Goal: Contribute content

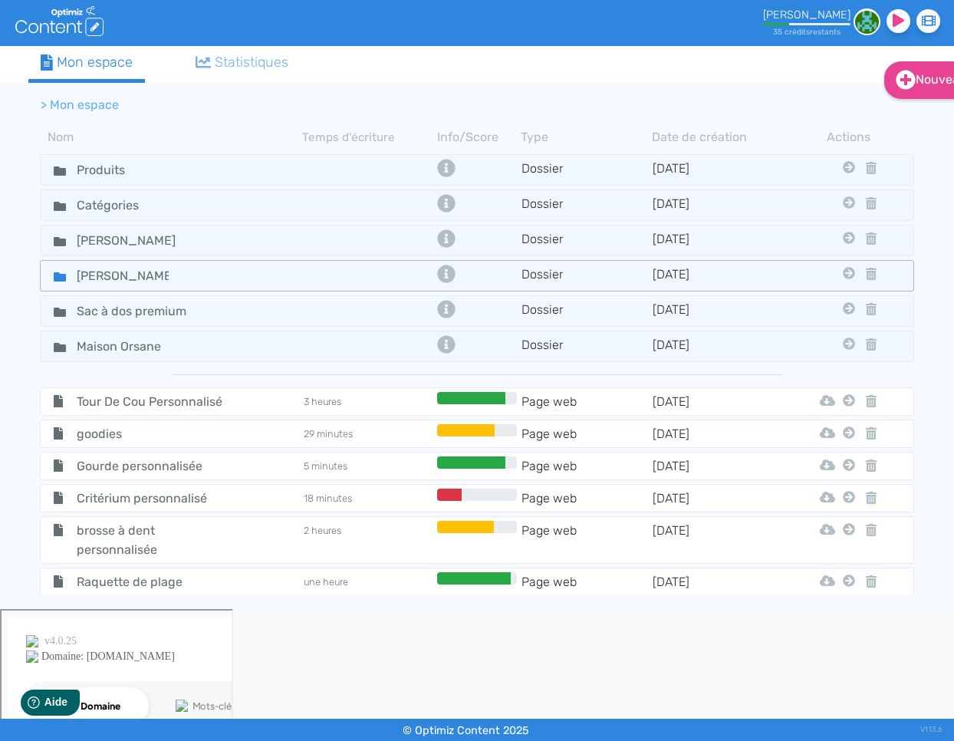
click at [60, 271] on icon at bounding box center [60, 277] width 12 height 12
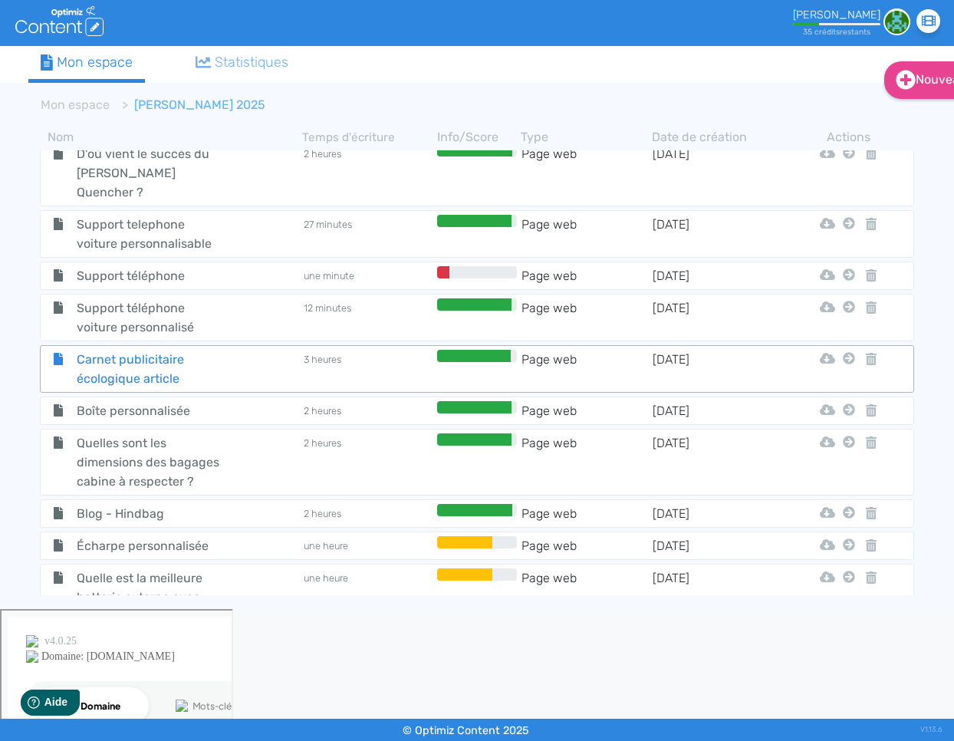
scroll to position [1526, 0]
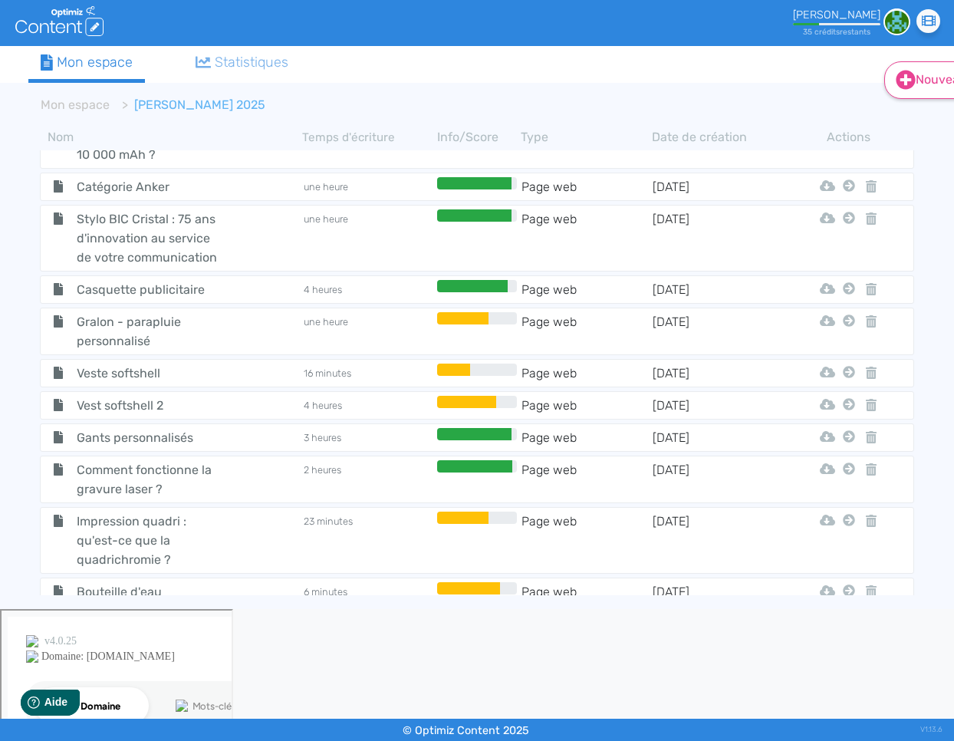
click at [943, 91] on link "Nouveau" at bounding box center [933, 80] width 99 height 38
click at [920, 120] on button "Contenu" at bounding box center [944, 118] width 123 height 25
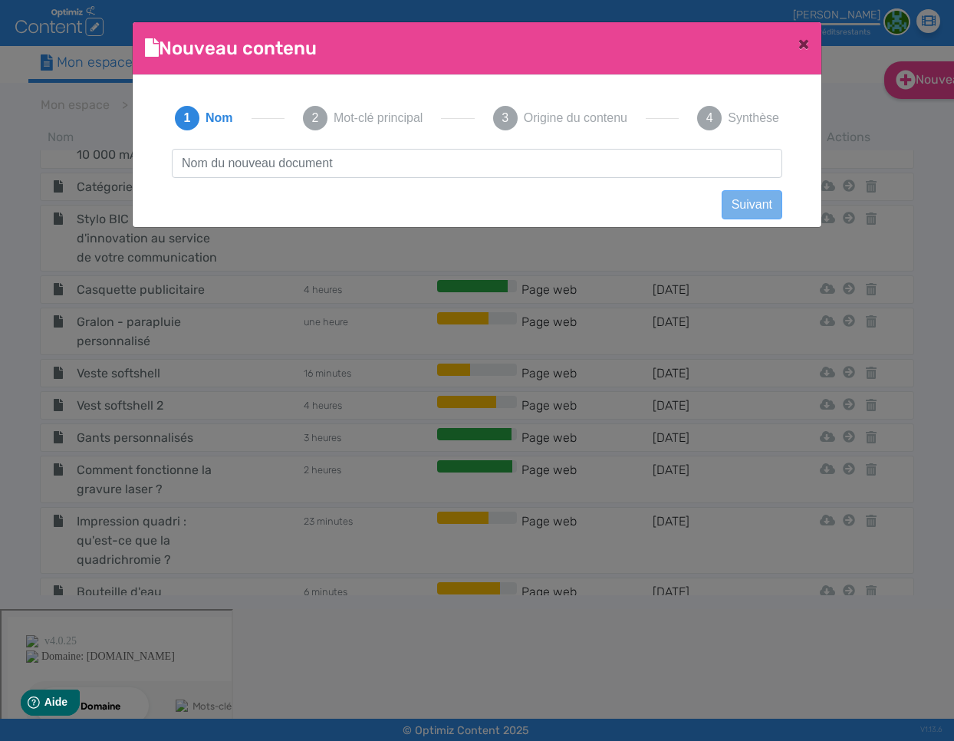
scroll to position [1, 0]
type input "Ballon de foot"
click button "Suivant" at bounding box center [752, 204] width 61 height 29
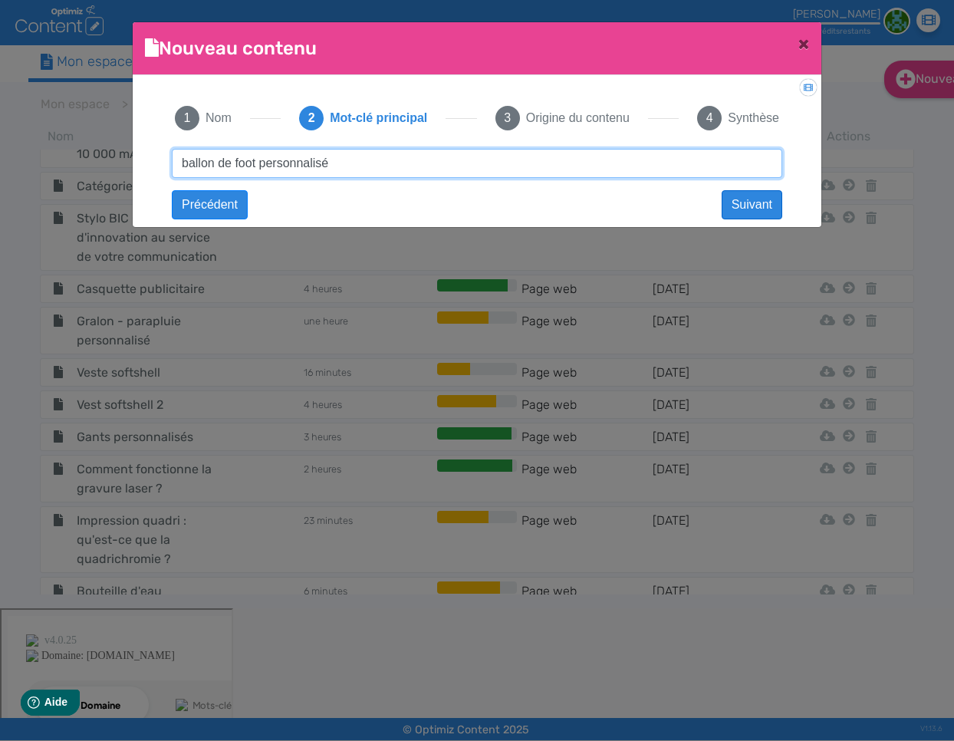
type input "ballon de foot personnalisé"
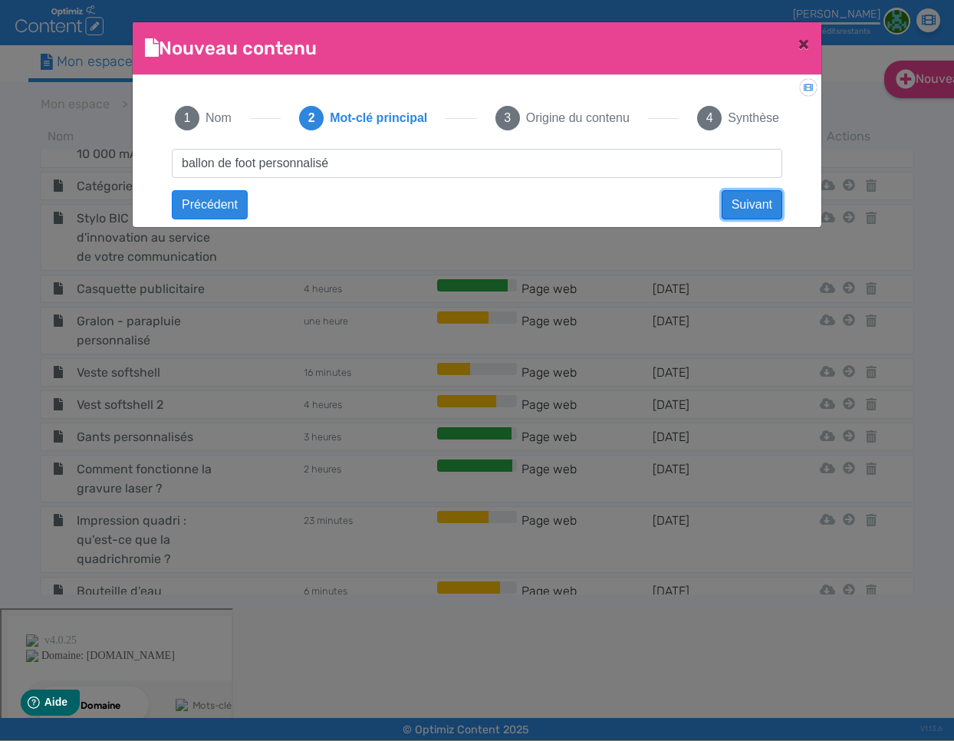
click at [762, 209] on button "Suivant" at bounding box center [752, 204] width 61 height 29
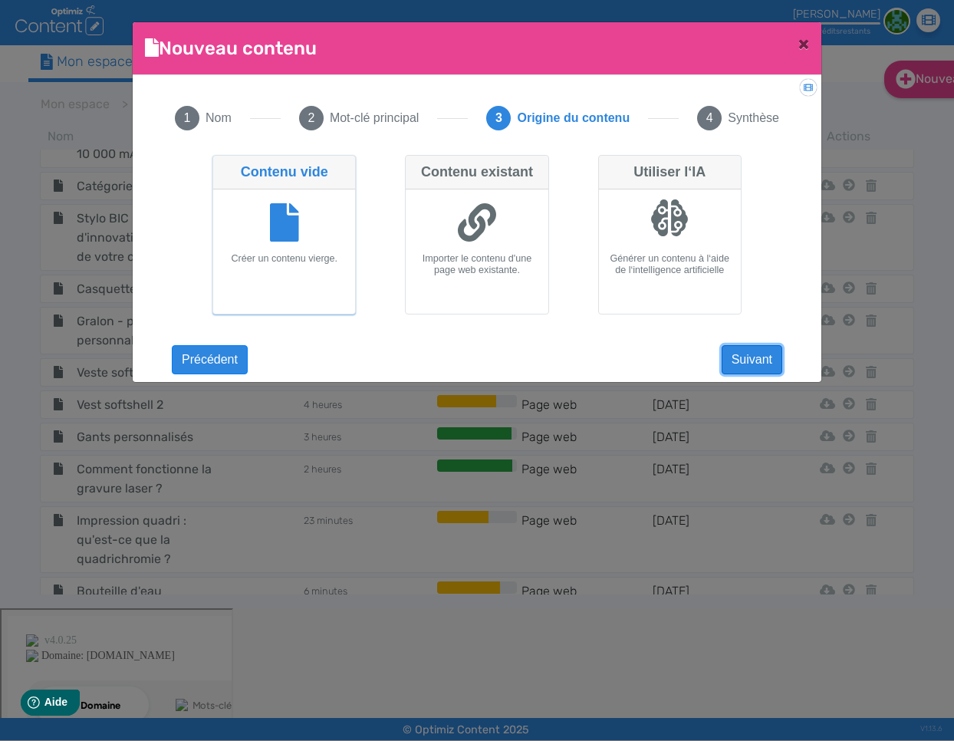
click at [764, 361] on button "Suivant" at bounding box center [752, 359] width 61 height 29
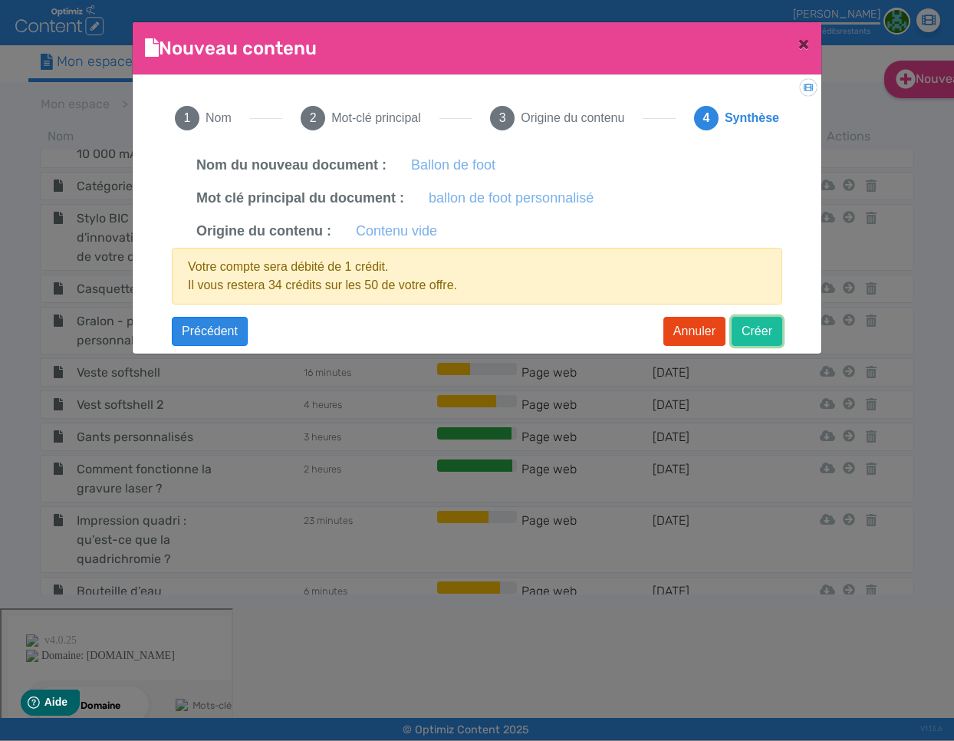
click at [759, 333] on button "Créer" at bounding box center [757, 331] width 51 height 29
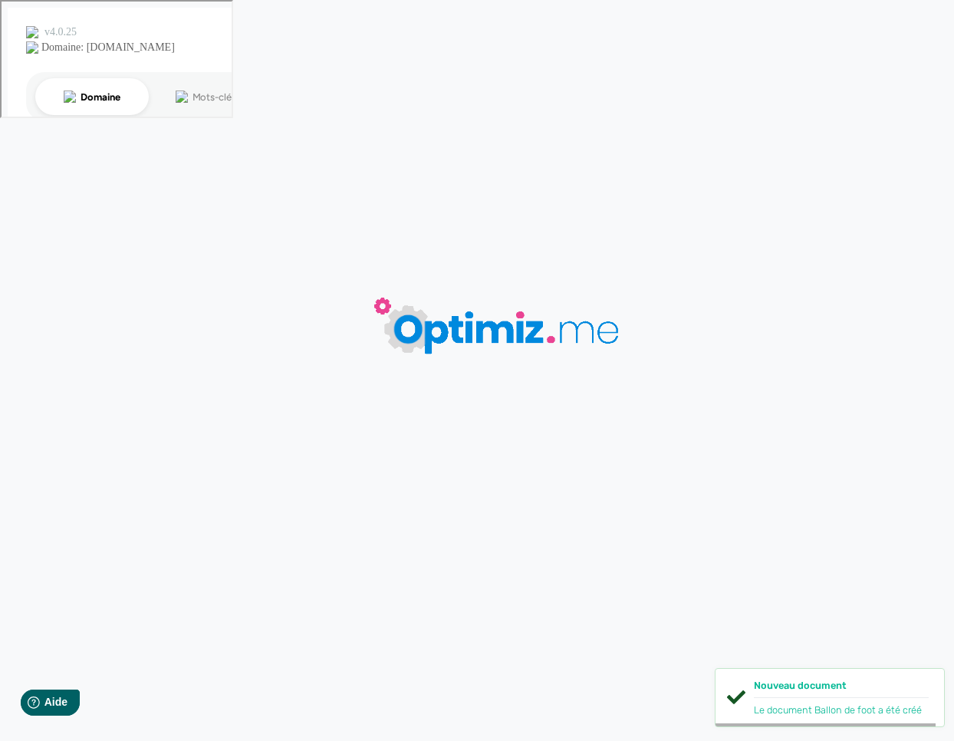
type input "Ballon de foot"
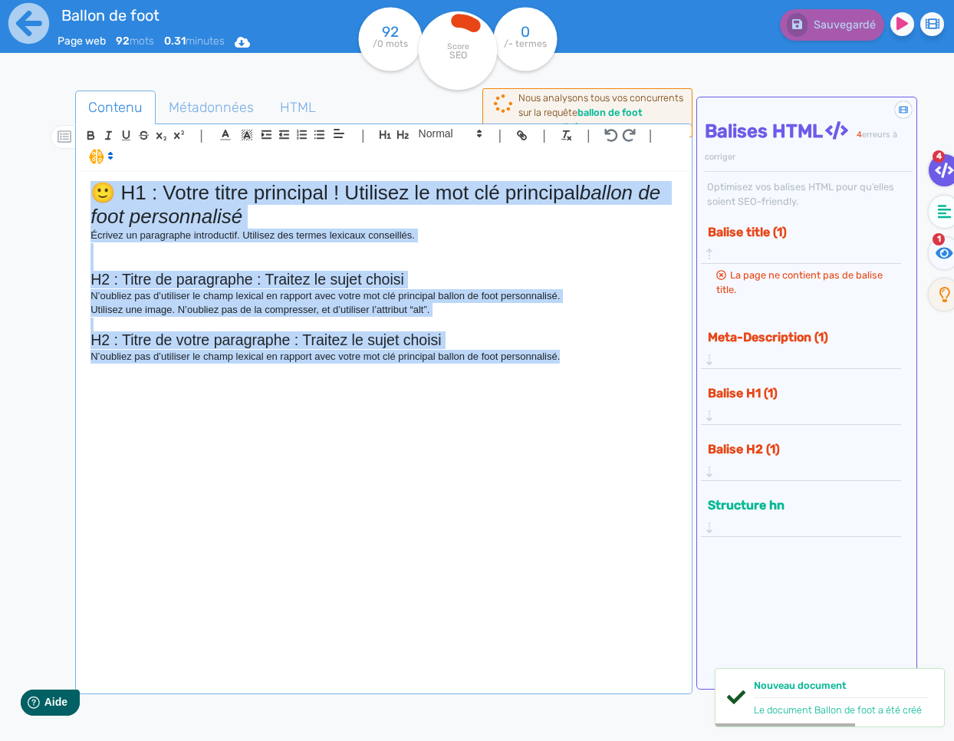
drag, startPoint x: 597, startPoint y: 371, endPoint x: 1, endPoint y: 190, distance: 623.6
click at [1, 191] on div "Ballon de foot Page web 92 mots 0.31 minutes Html Pdf Word 92 /0 mots Score SEO…" at bounding box center [477, 419] width 954 height 838
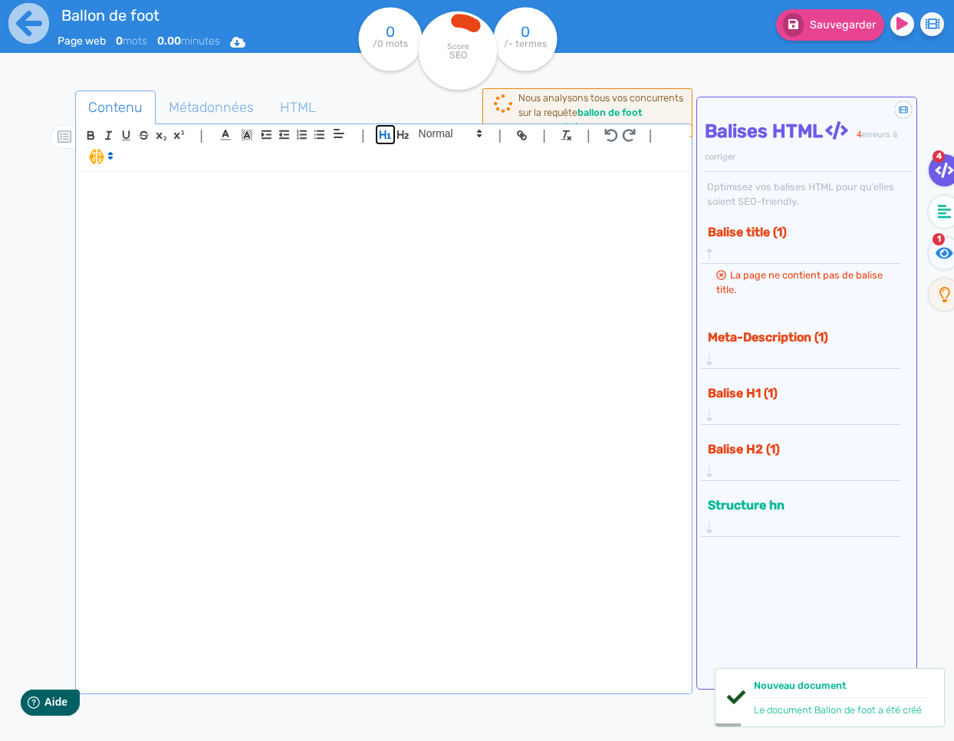
click at [379, 137] on icon "button" at bounding box center [385, 134] width 13 height 13
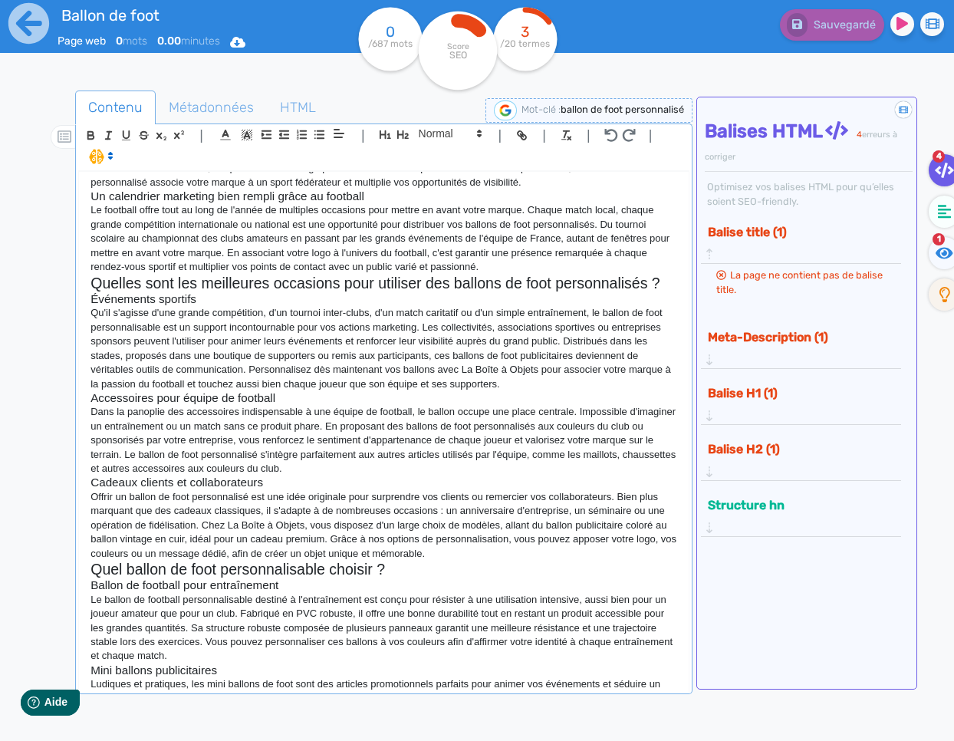
scroll to position [397, 0]
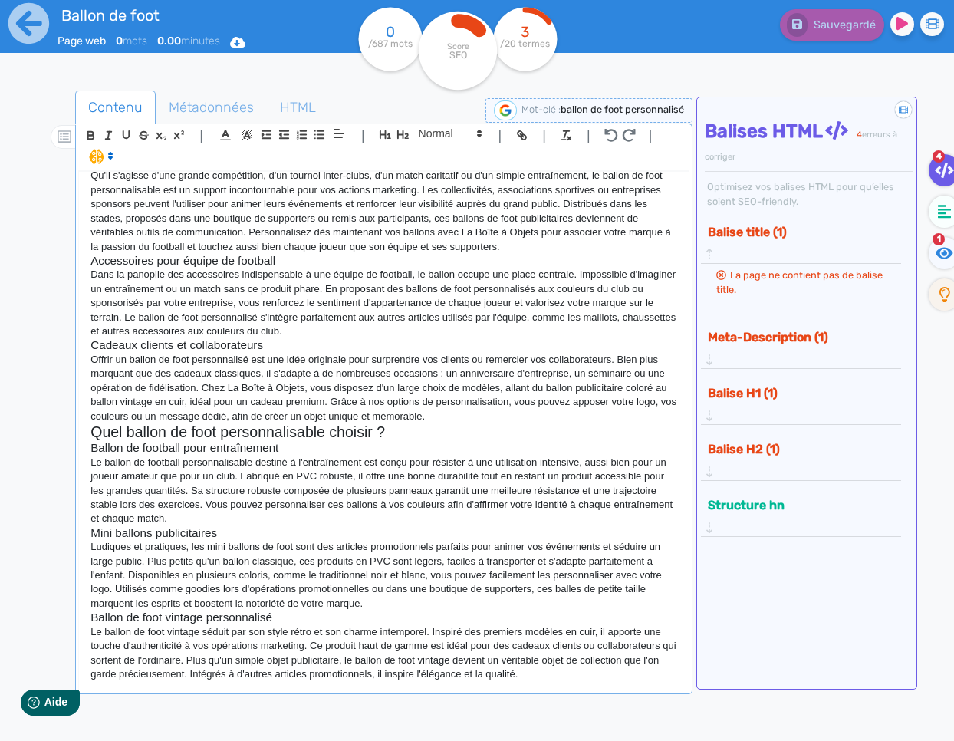
click at [422, 522] on p "Le ballon de football personnalisable destiné à l'entraînement est conçu pour r…" at bounding box center [384, 491] width 587 height 71
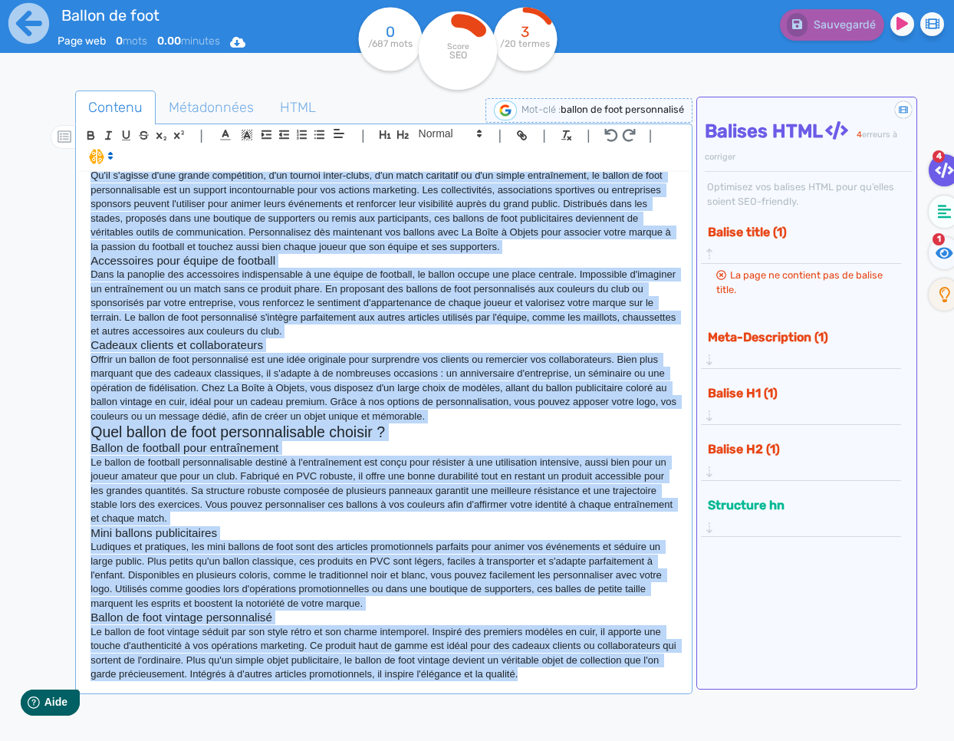
copy div "Loremi do sita consectetura Elitsed doeiu temporinci utlab et dolore ma aliquae…"
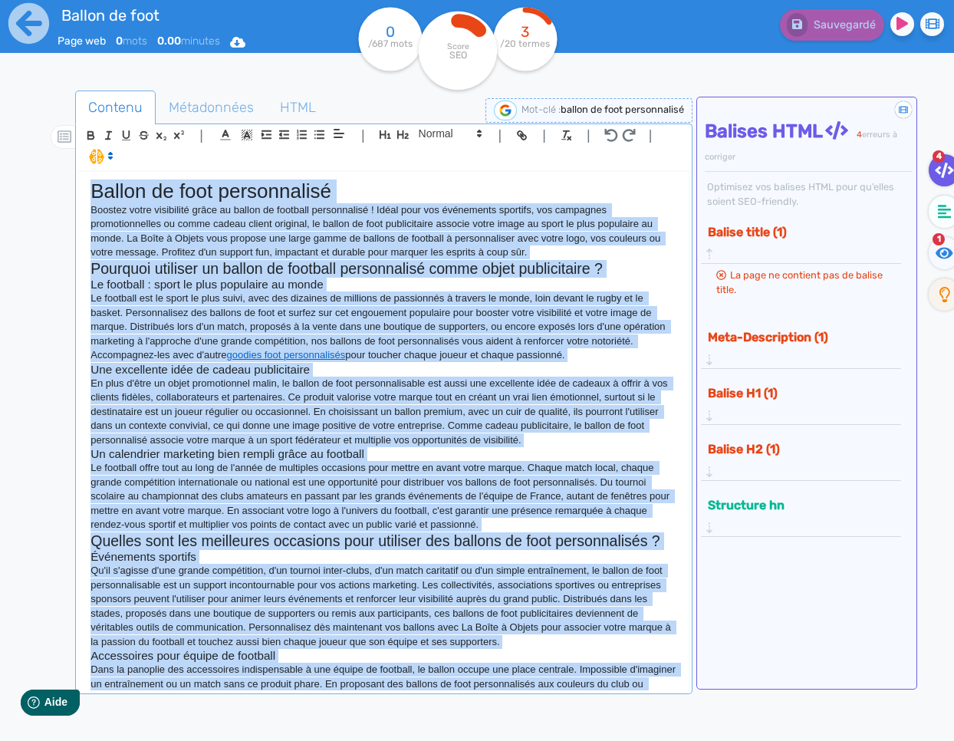
scroll to position [0, 0]
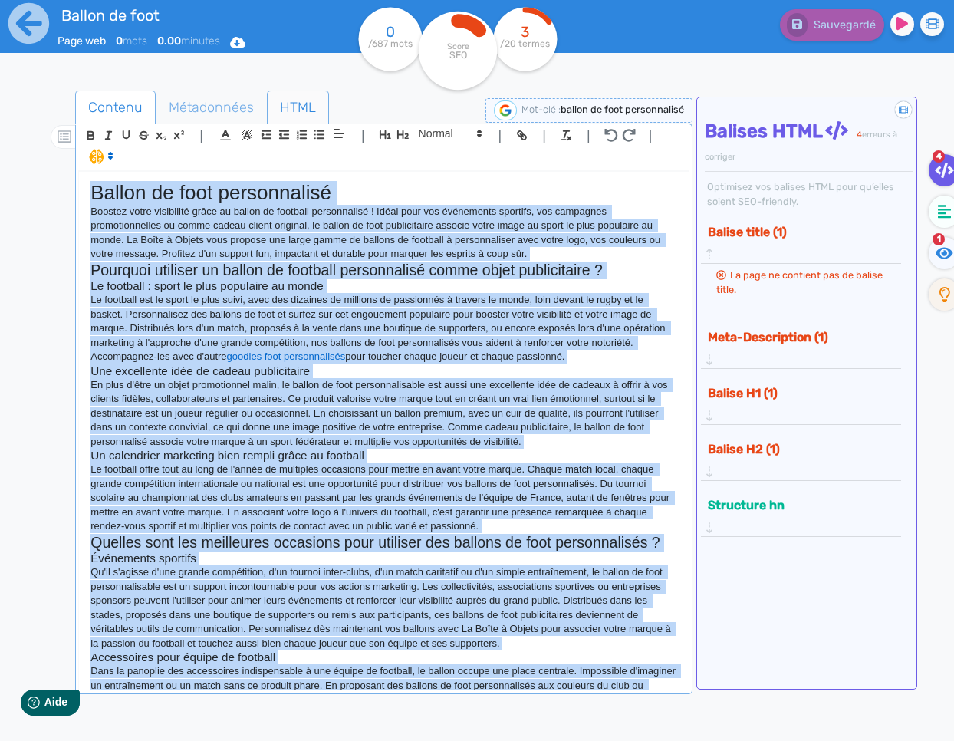
click at [297, 114] on span "HTML" at bounding box center [298, 107] width 61 height 41
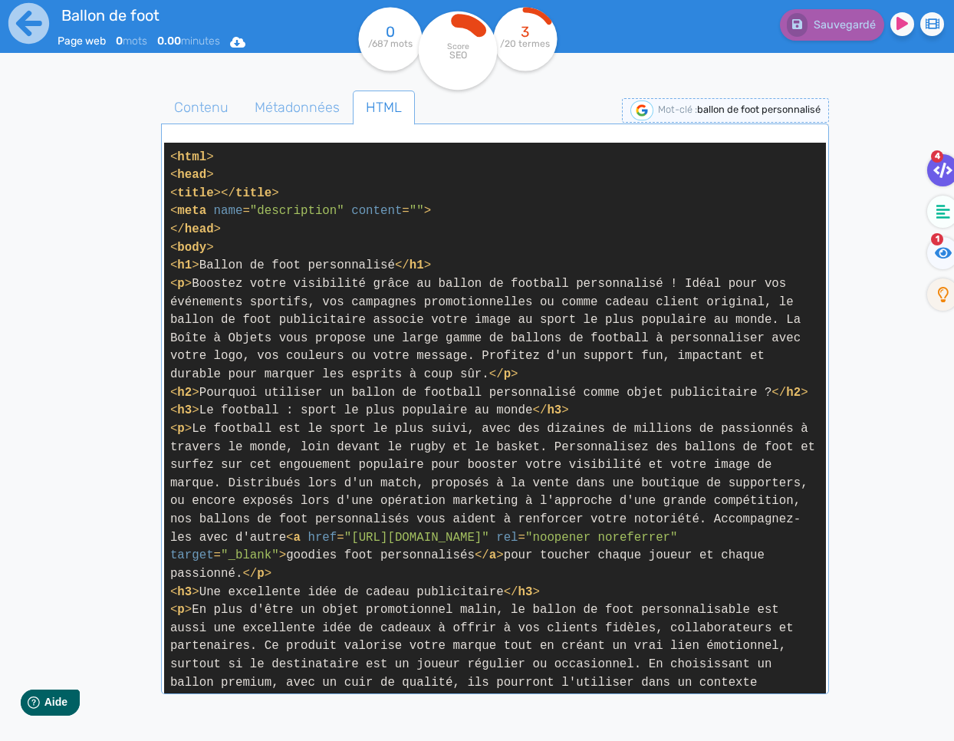
click at [170, 285] on span "< p >" at bounding box center [180, 284] width 21 height 14
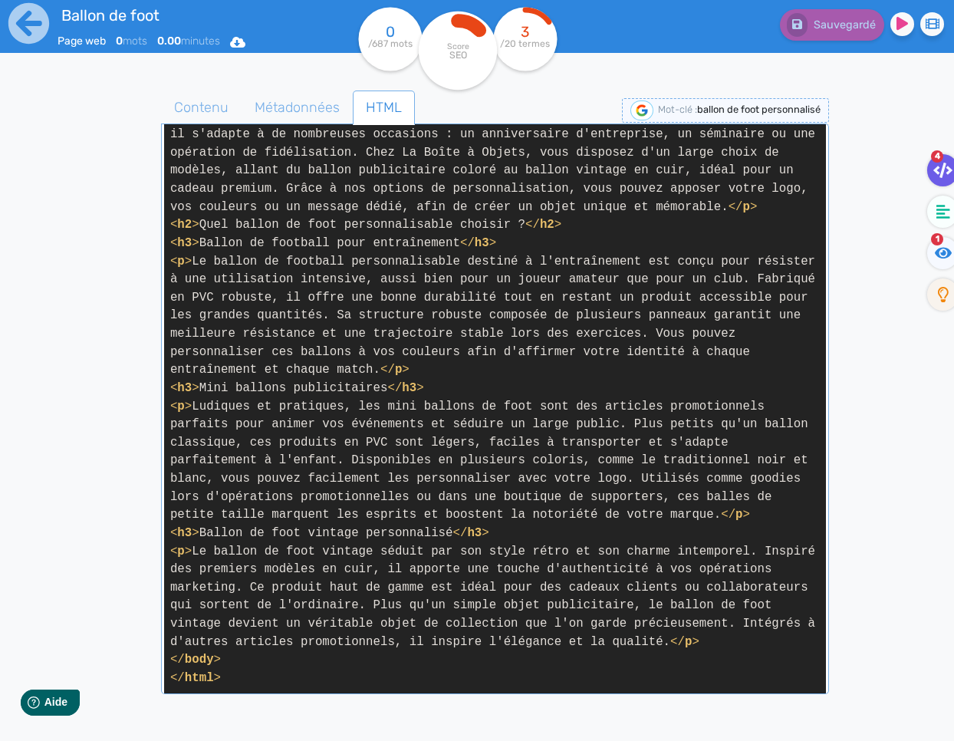
scroll to position [1213, 0]
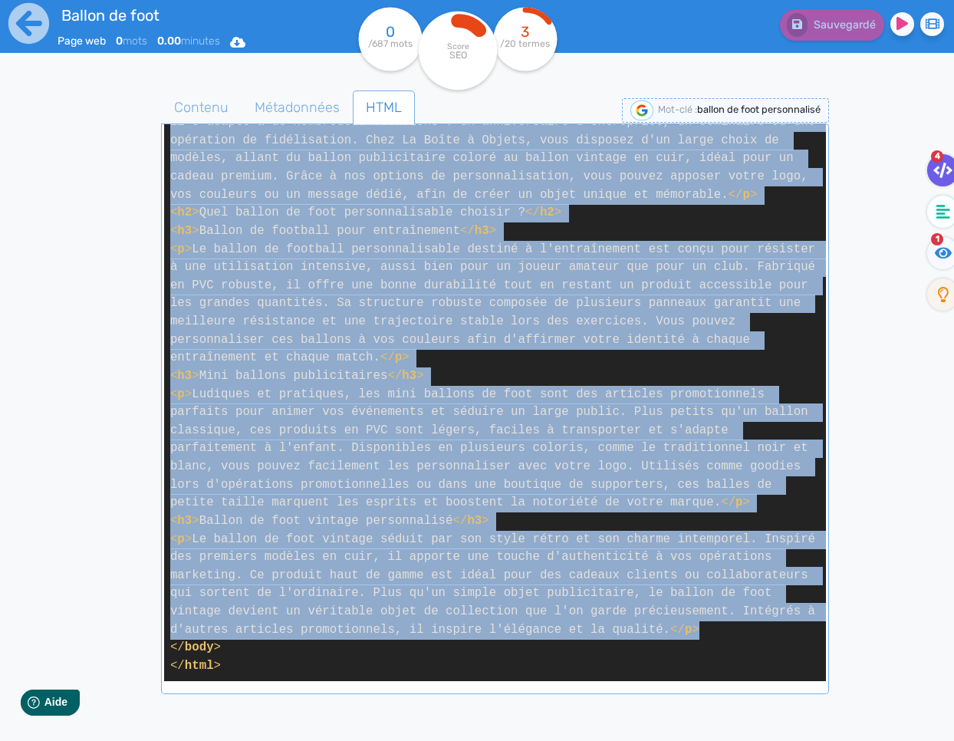
drag, startPoint x: 170, startPoint y: 285, endPoint x: 713, endPoint y: 627, distance: 641.2
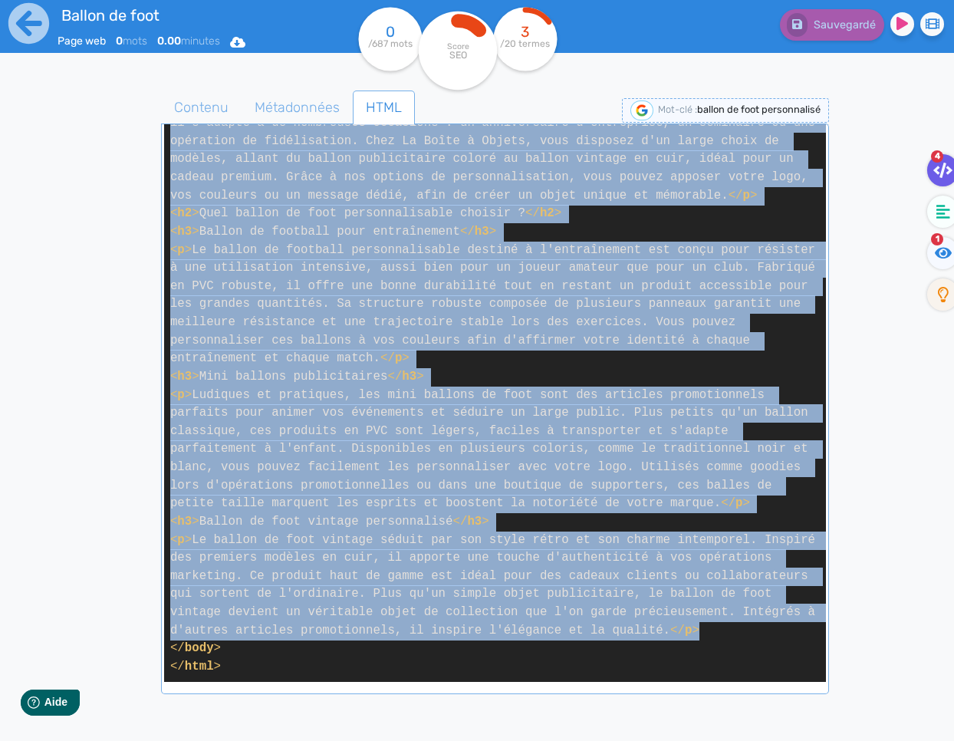
copy span "< l > Ipsumdo sitam consectetu adipi el seddoe te incididu utlaboreetdo ! Magna…"
click at [186, 107] on span "Contenu" at bounding box center [201, 107] width 79 height 41
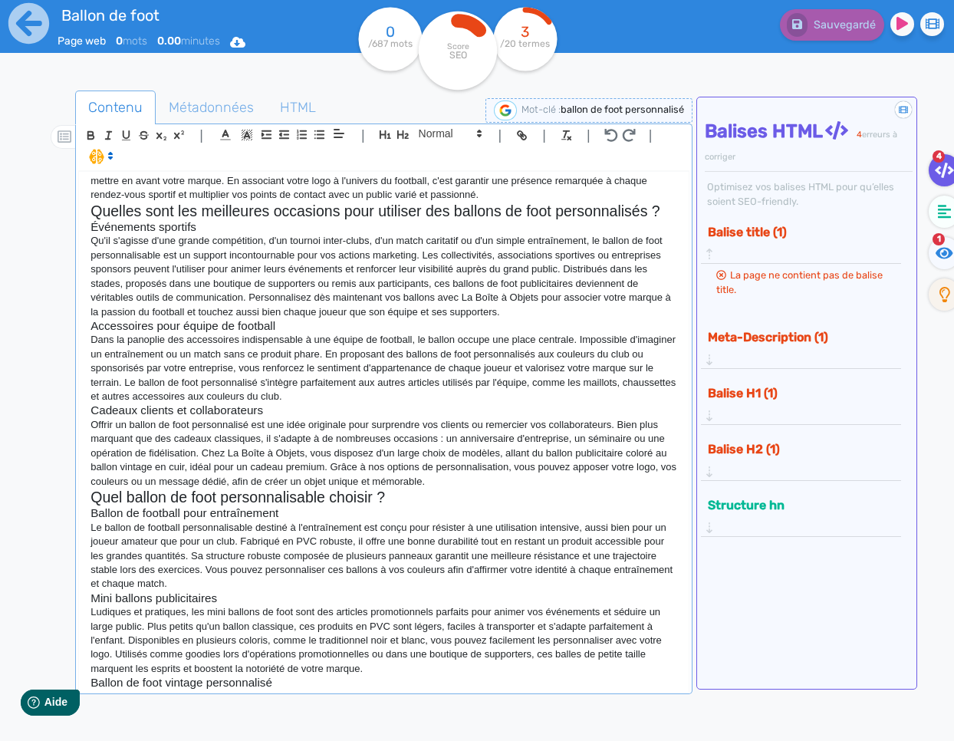
scroll to position [337, 0]
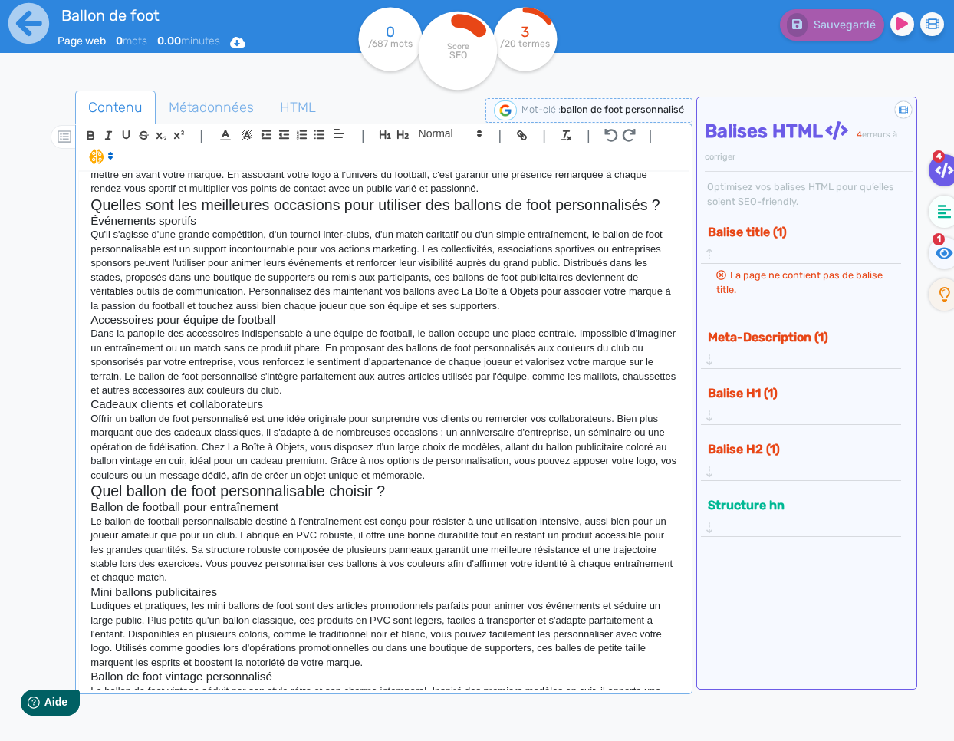
click at [180, 506] on h3 "Ballon de football pour entraînement" at bounding box center [384, 507] width 587 height 14
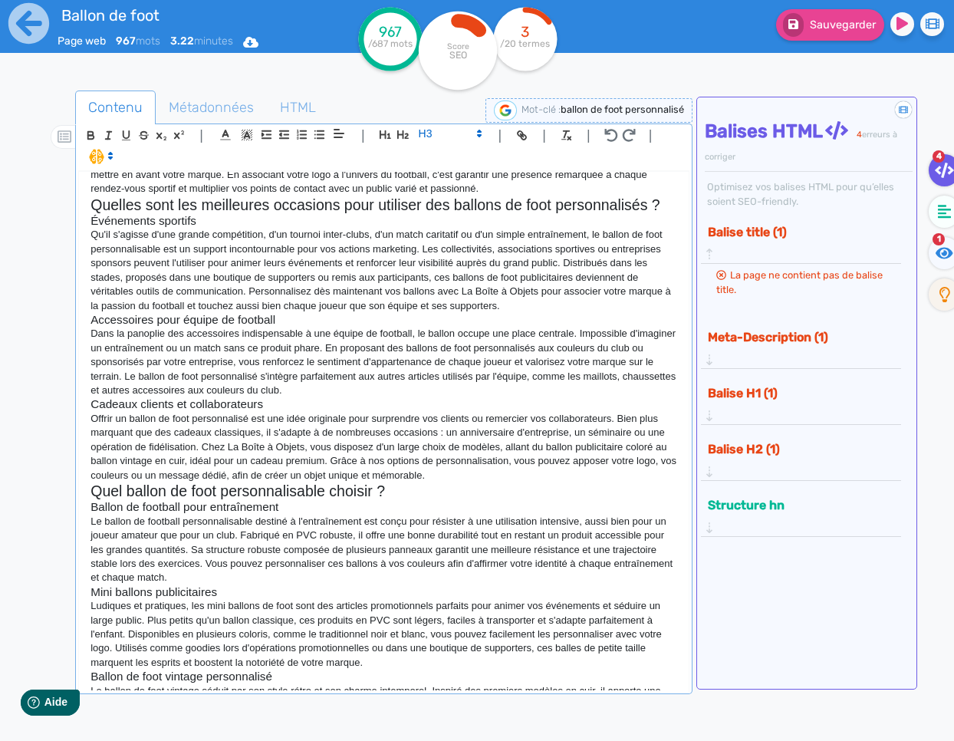
click at [206, 433] on p "Offrir un ballon de foot personnalisé est une idée originale pour surprendre vo…" at bounding box center [384, 447] width 587 height 71
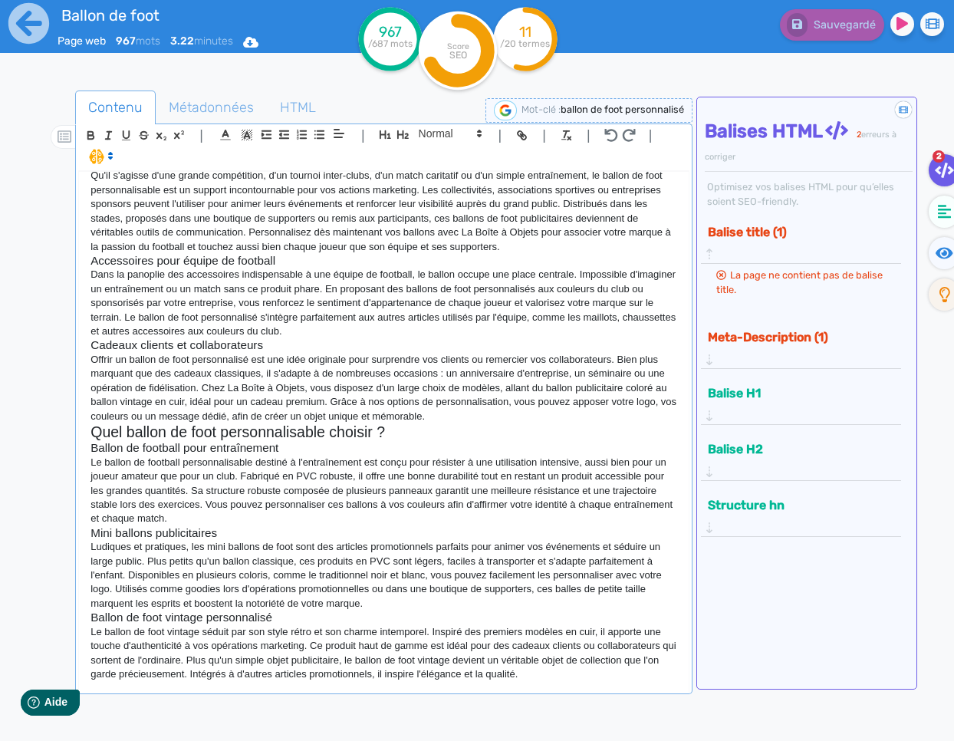
scroll to position [0, 0]
